Goal: Check status: Check status

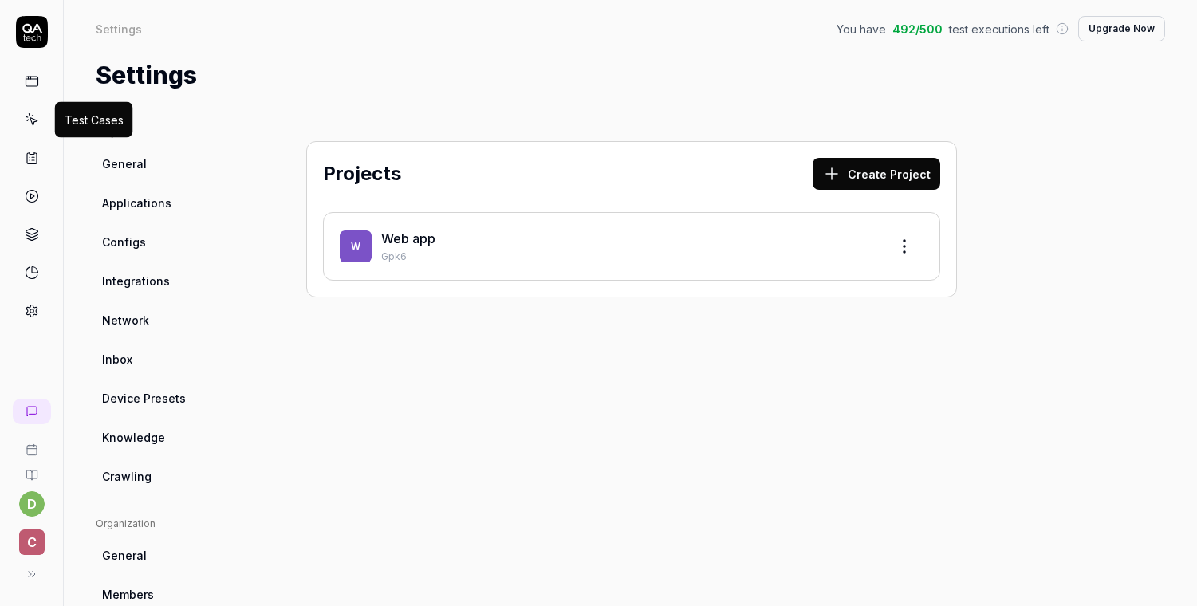
click at [36, 119] on icon at bounding box center [32, 119] width 14 height 14
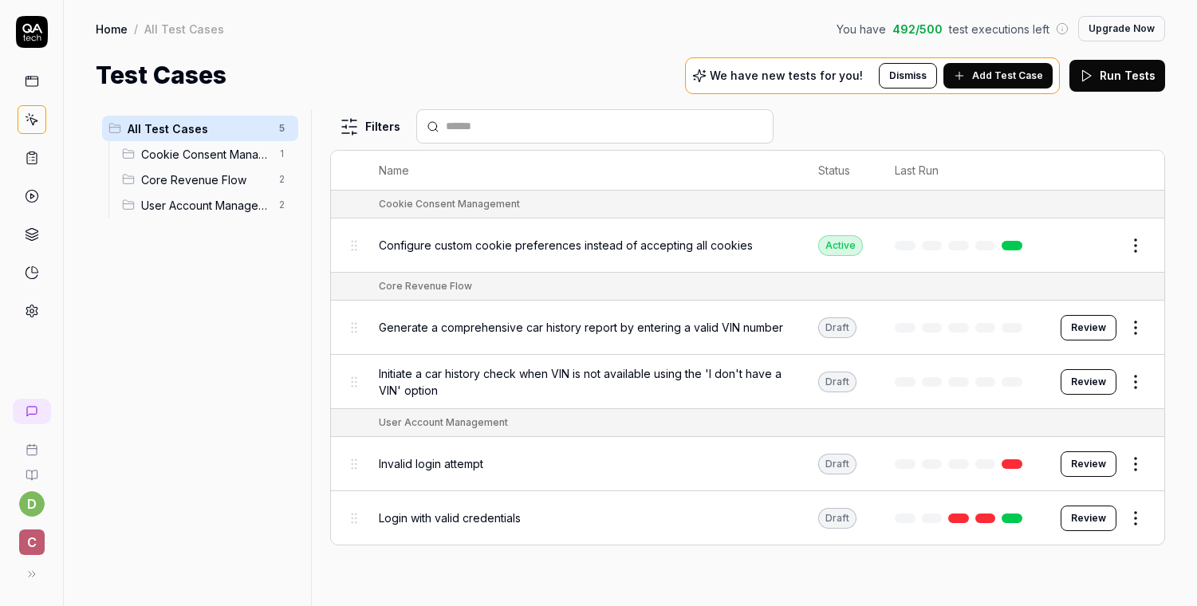
click at [463, 521] on span "Login with valid credentials" at bounding box center [450, 518] width 142 height 17
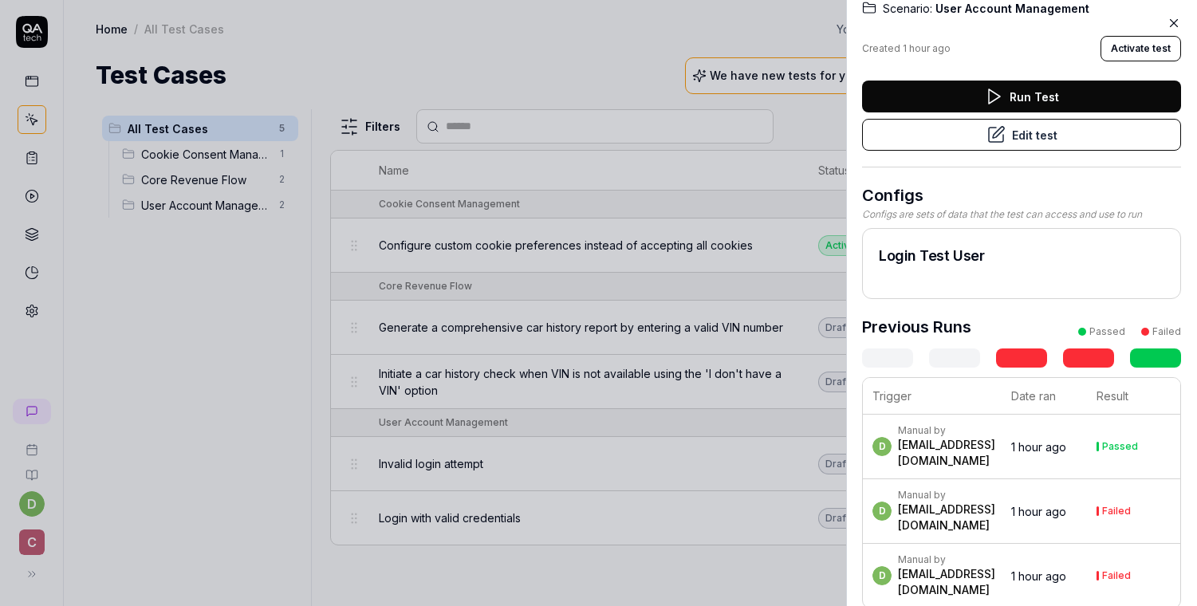
scroll to position [111, 0]
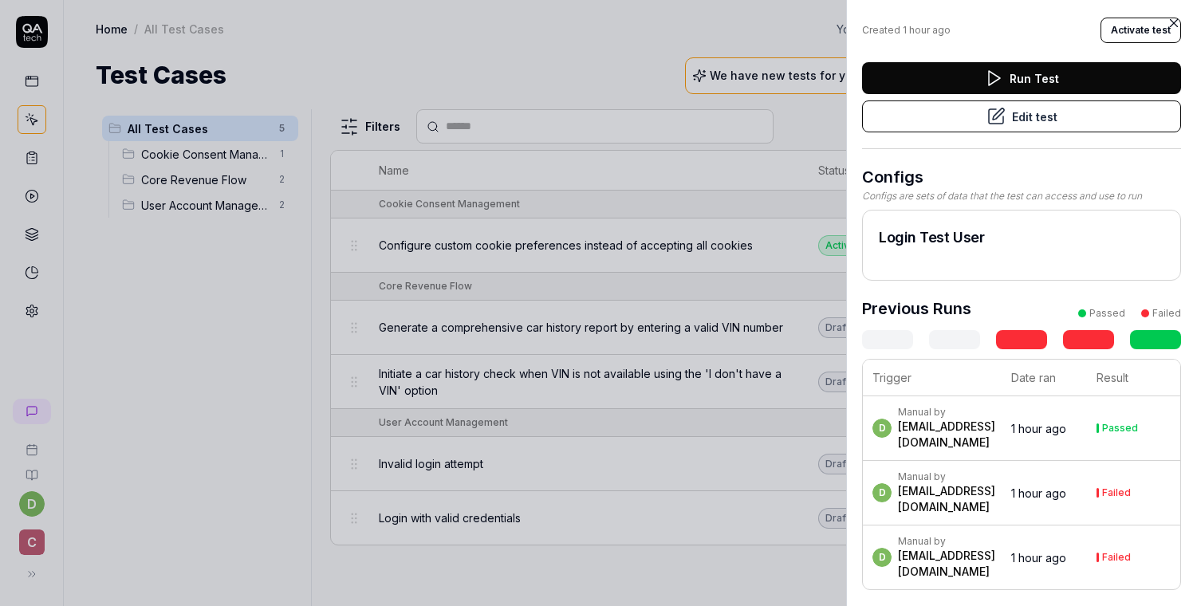
click at [948, 419] on div "[EMAIL_ADDRESS][DOMAIN_NAME]" at bounding box center [946, 435] width 97 height 32
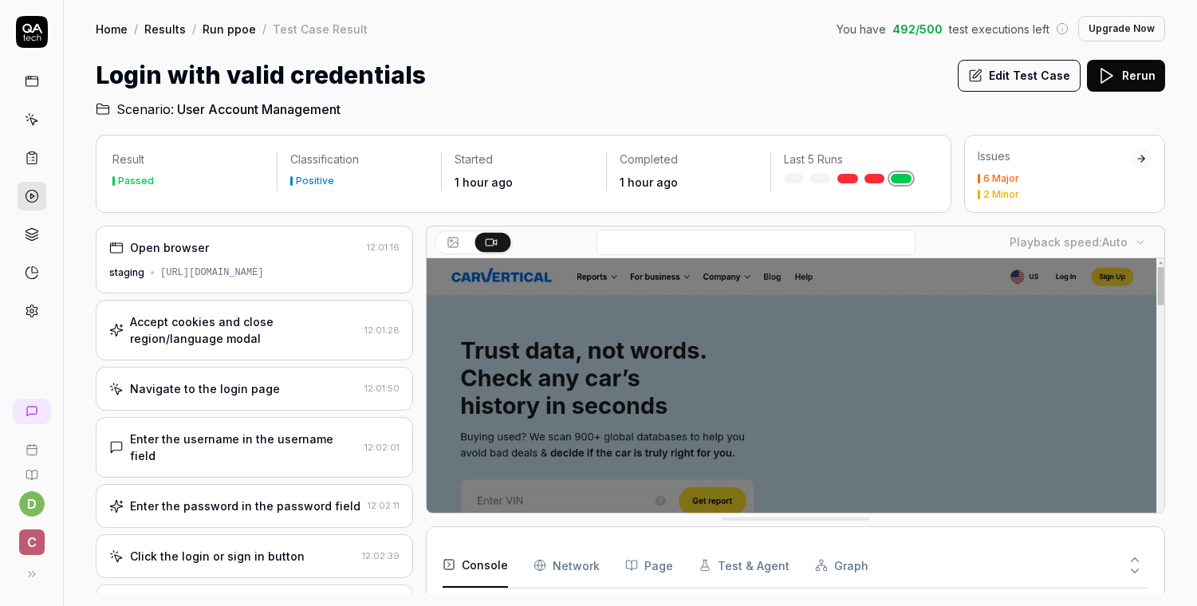
scroll to position [351, 0]
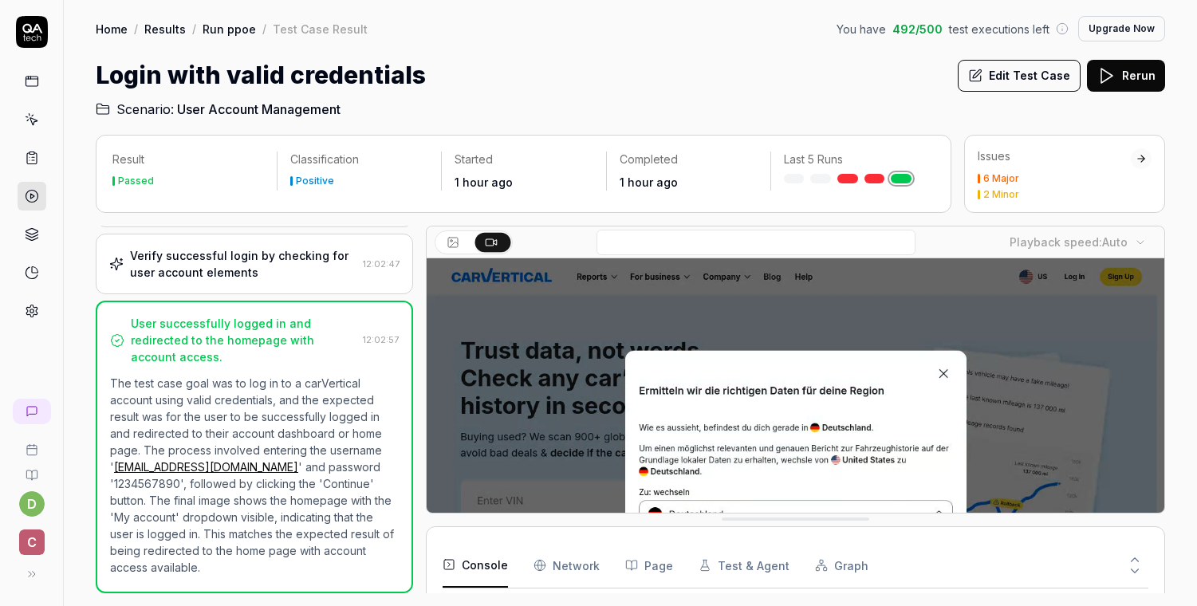
click at [1130, 235] on body "d c Home / Results / Run ppoe / Test Case Result You have 492 / 500 test execut…" at bounding box center [598, 303] width 1197 height 606
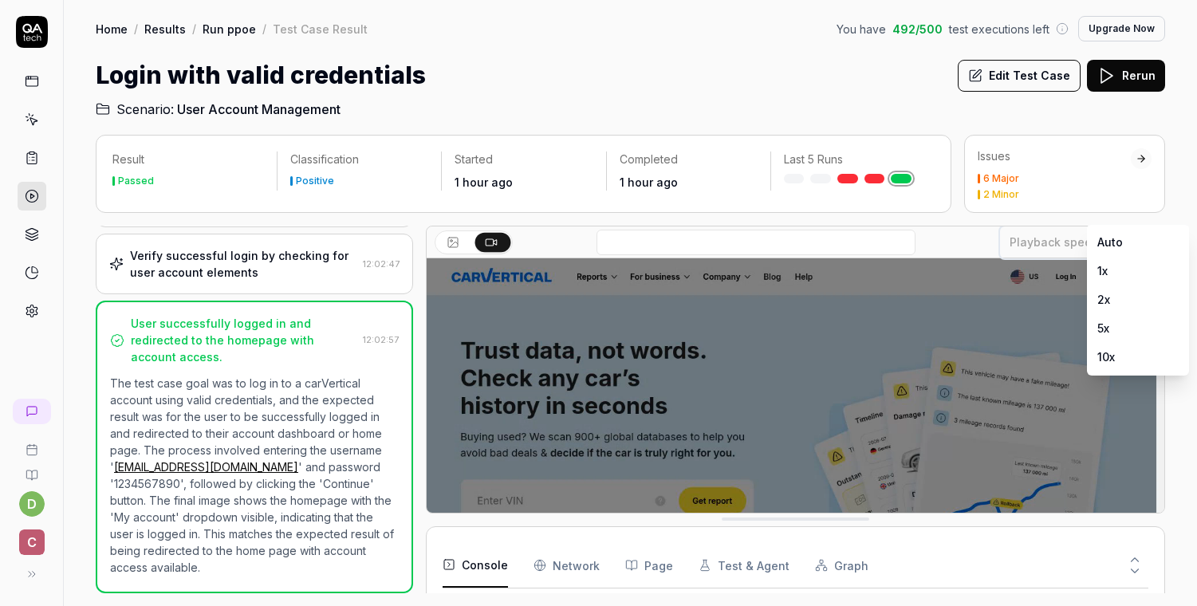
click at [1024, 242] on html "d c Home / Results / Run ppoe / Test Case Result You have 492 / 500 test execut…" at bounding box center [598, 303] width 1197 height 606
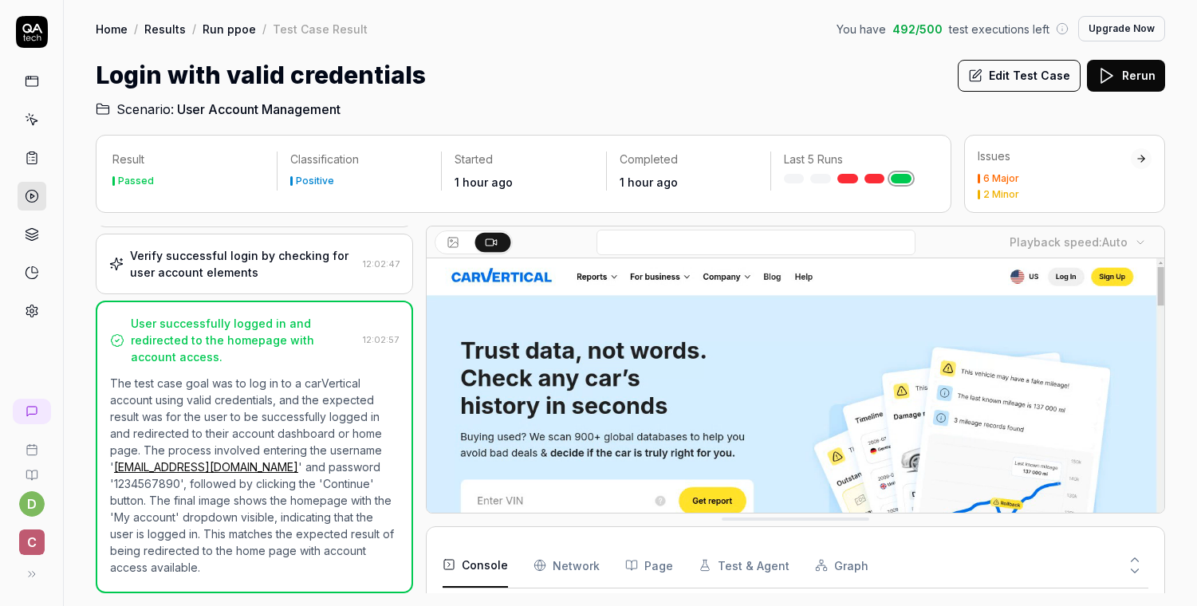
click at [1138, 562] on icon at bounding box center [1135, 560] width 7 height 4
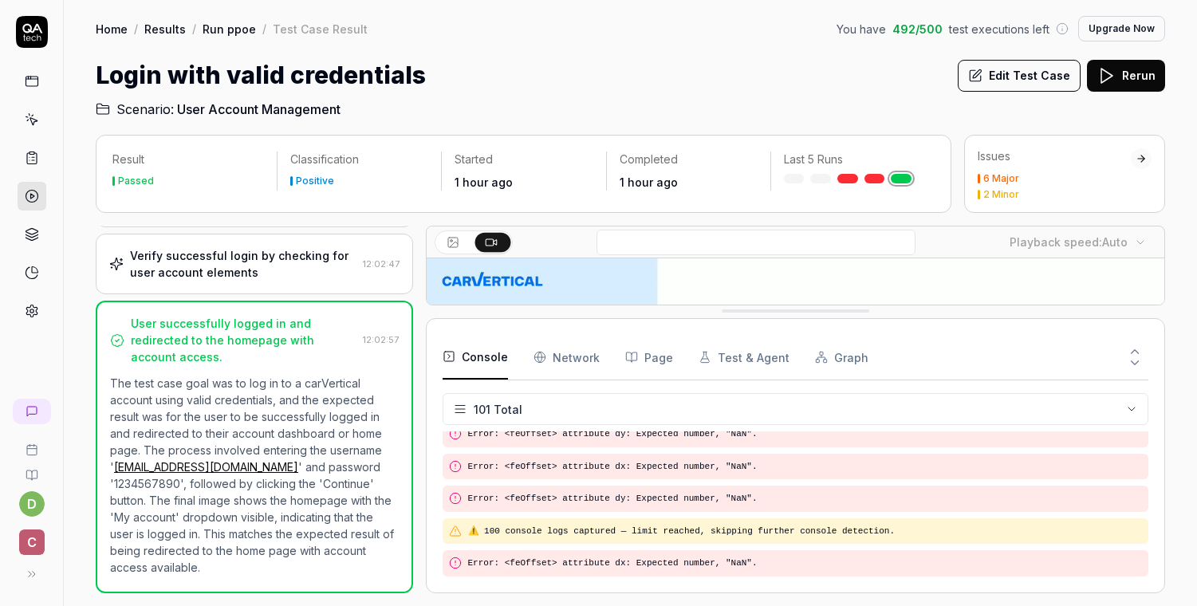
scroll to position [3215, 0]
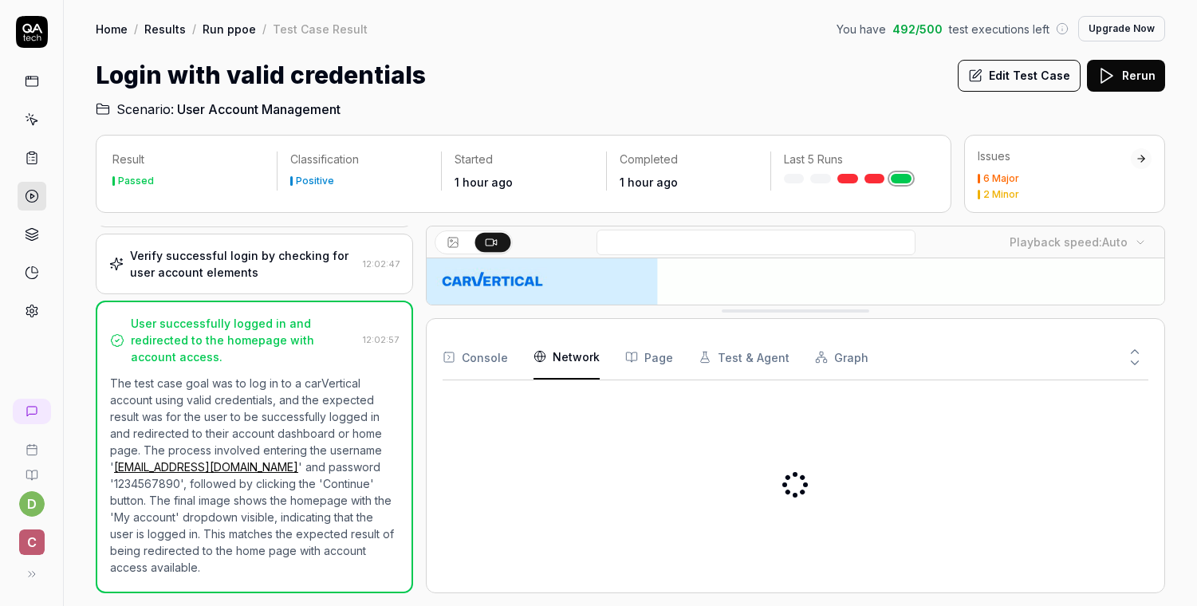
click at [550, 363] on Requests "Network" at bounding box center [567, 357] width 66 height 45
click at [669, 358] on div "Console Network Page Test & Agent Graph" at bounding box center [796, 357] width 707 height 45
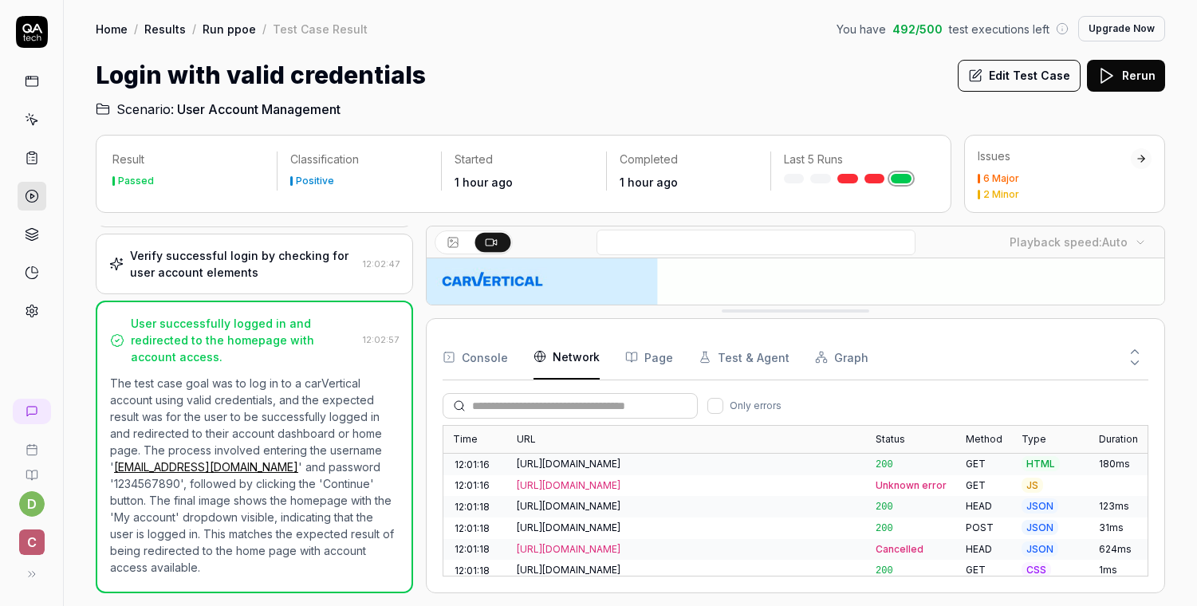
scroll to position [0, 0]
click at [634, 357] on button "Page" at bounding box center [649, 357] width 48 height 45
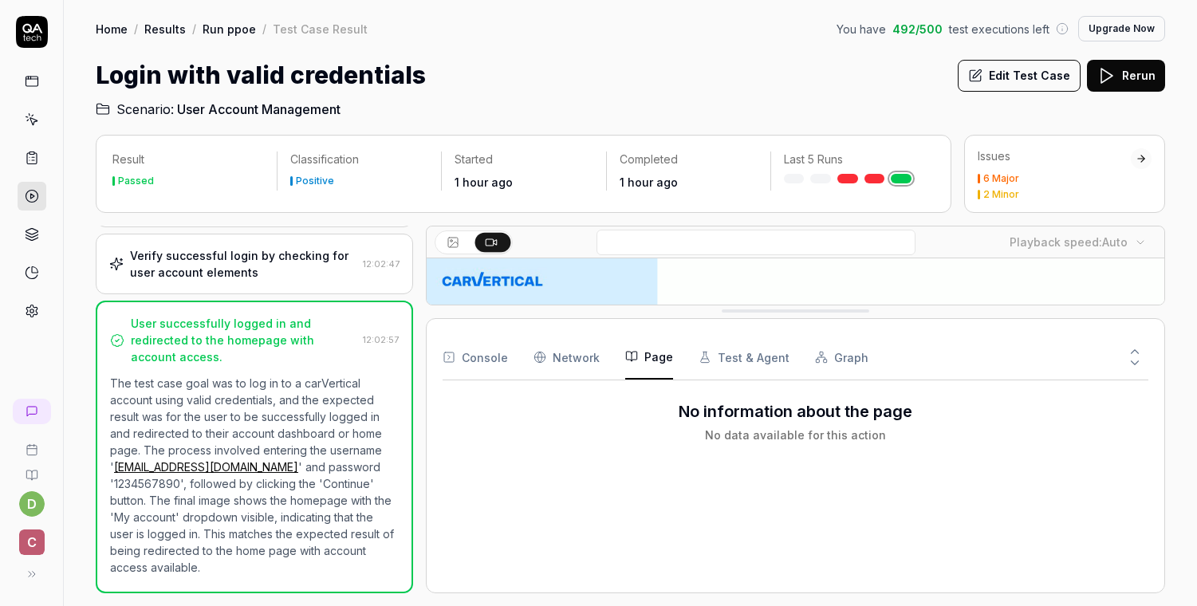
click at [738, 356] on button "Test & Agent" at bounding box center [744, 357] width 91 height 45
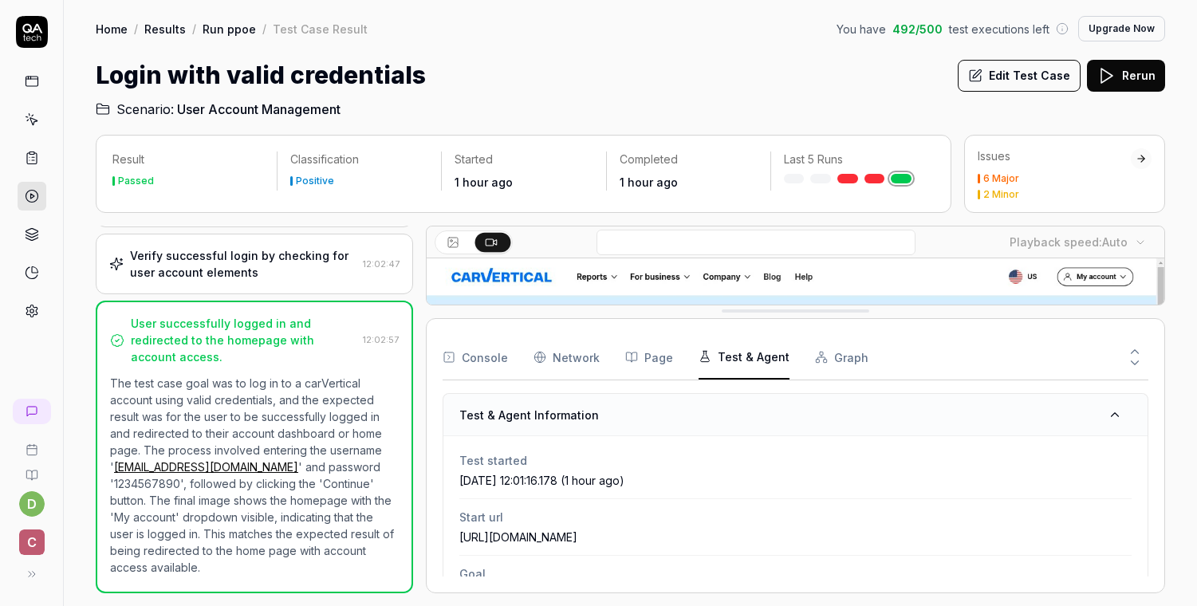
click at [822, 354] on button "Graph" at bounding box center [841, 357] width 53 height 45
